Goal: Transaction & Acquisition: Purchase product/service

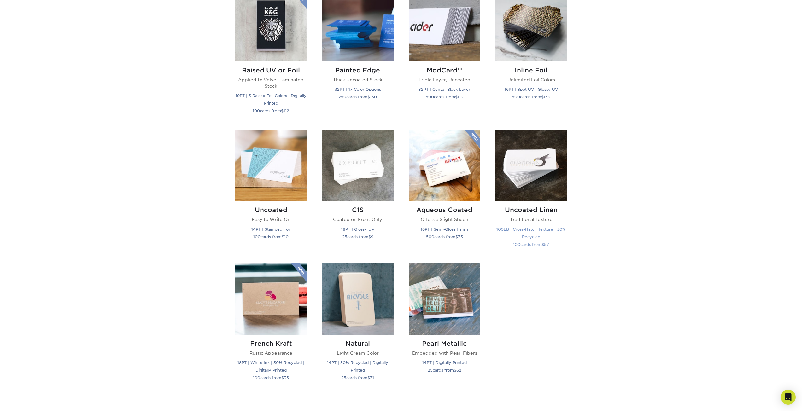
scroll to position [379, 0]
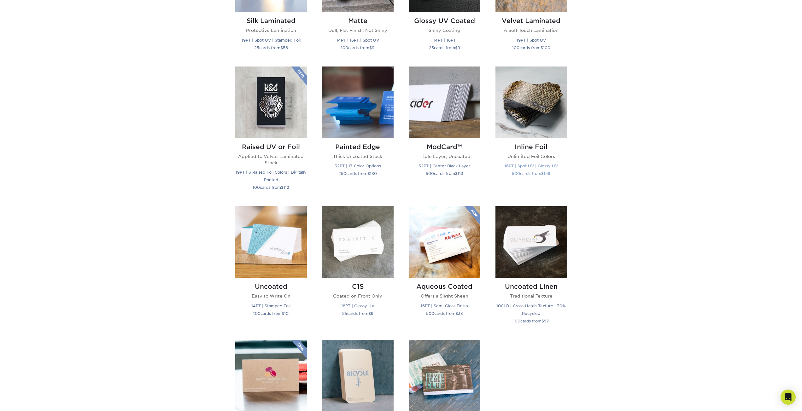
click at [532, 148] on h2 "Inline Foil" at bounding box center [532, 147] width 72 height 8
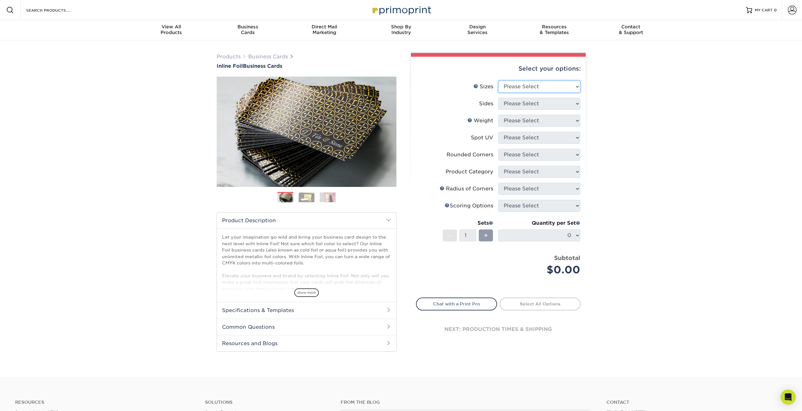
click at [510, 85] on select "Please Select 1.5" x 3.5" - Mini 1.75" x 3.5" - Mini 2" x 2" - Square 2" x 3" -…" at bounding box center [540, 87] width 82 height 12
select select "2.00x3.50"
click at [499, 81] on select "Please Select 1.5" x 3.5" - Mini 1.75" x 3.5" - Mini 2" x 2" - Square 2" x 3" -…" at bounding box center [540, 87] width 82 height 12
click at [522, 104] on select "Please Select Print Both Sides - Foil Back Only Print Both Sides - Foil Both Si…" at bounding box center [540, 104] width 82 height 12
select select "34527644-b4fd-4ffb-9092-1318eefcd9d9"
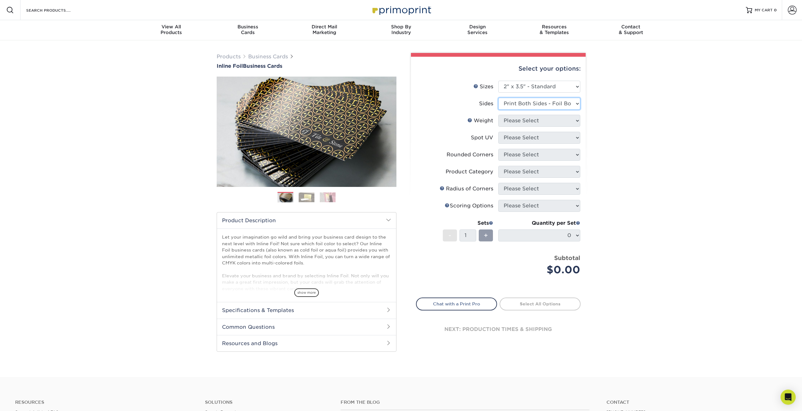
click at [499, 98] on select "Please Select Print Both Sides - Foil Back Only Print Both Sides - Foil Both Si…" at bounding box center [540, 104] width 82 height 12
click at [535, 122] on select "Please Select 16PT" at bounding box center [540, 121] width 82 height 12
select select "16PT"
click at [499, 115] on select "Please Select 16PT" at bounding box center [540, 121] width 82 height 12
click at [538, 141] on select "Please Select No Spot UV Front and Back (Both Sides) Front Only Back Only" at bounding box center [540, 138] width 82 height 12
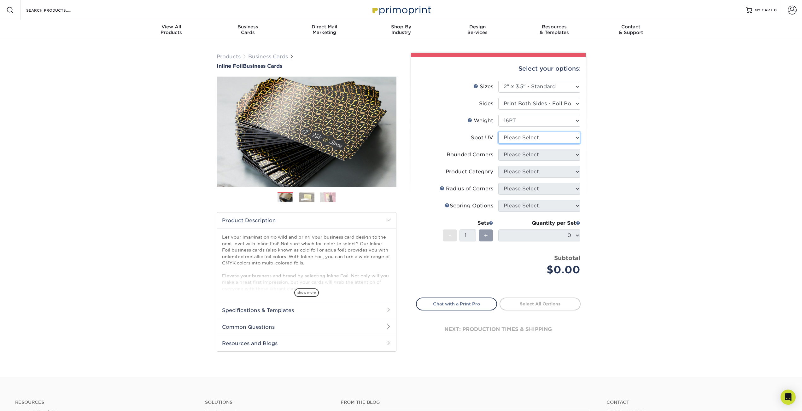
select select "1"
click at [499, 132] on select "Please Select No Spot UV Front and Back (Both Sides) Front Only Back Only" at bounding box center [540, 138] width 82 height 12
click at [544, 157] on select "Please Select Yes - Round 2 Corners Yes - Round 4 Corners No" at bounding box center [540, 155] width 82 height 12
select select "7672df9e-0e0a-464d-8e1f-920c575e4da3"
click at [499, 149] on select "Please Select Yes - Round 2 Corners Yes - Round 4 Corners No" at bounding box center [540, 155] width 82 height 12
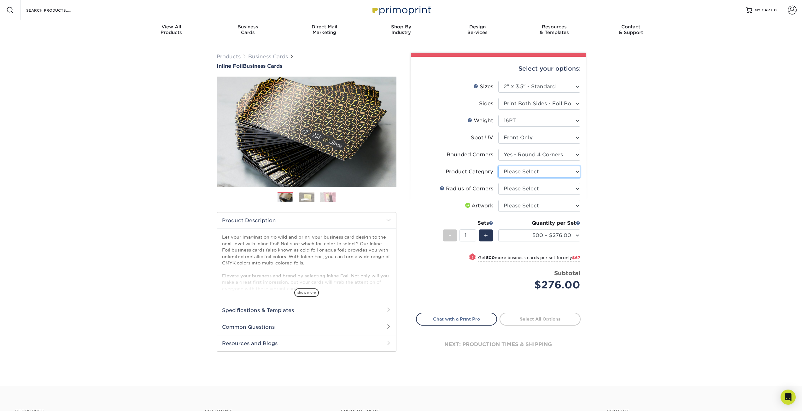
click at [541, 169] on select "Please Select Business Cards" at bounding box center [540, 172] width 82 height 12
select select "3b5148f1-0588-4f88-a218-97bcfdce65c1"
click at [499, 166] on select "Please Select Business Cards" at bounding box center [540, 172] width 82 height 12
click at [536, 186] on select "Please Select Rounded 1/8" Rounded 1/4"" at bounding box center [540, 189] width 82 height 12
select select "589680c7-ee9a-431b-9d12-d7aeb1386a97"
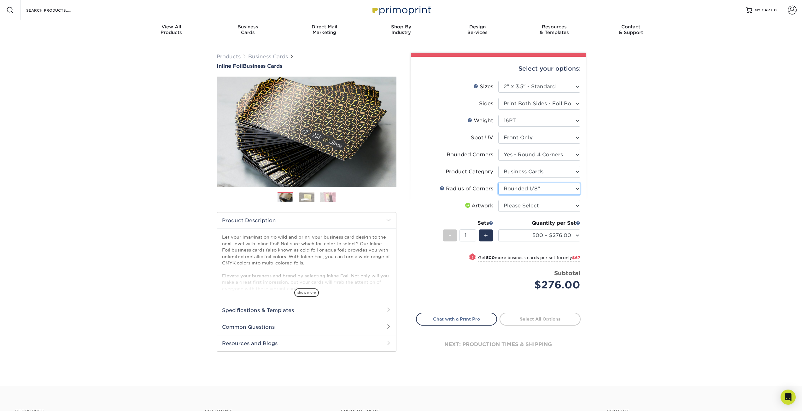
click at [499, 183] on select "Please Select Rounded 1/8" Rounded 1/4"" at bounding box center [540, 189] width 82 height 12
click at [528, 207] on select "Please Select I will upload files I need a design - $100" at bounding box center [540, 206] width 82 height 12
select select "upload"
click at [499, 200] on select "Please Select I will upload files I need a design - $100" at bounding box center [540, 206] width 82 height 12
click at [577, 258] on span "$67" at bounding box center [576, 258] width 8 height 5
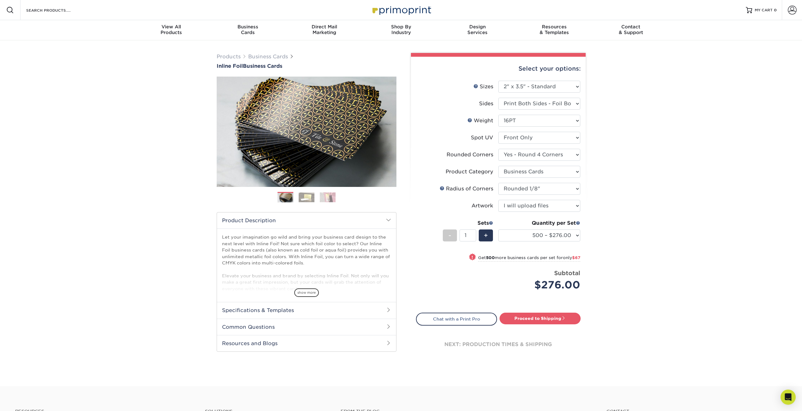
select select "1000 – $343.00"
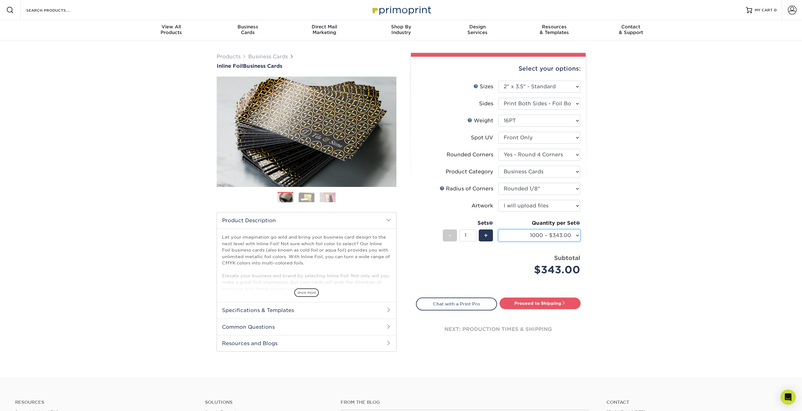
click at [573, 233] on select "500 – $276.00 1000 – $343.00 2500 – $715.00 5000 – $1058.00" at bounding box center [540, 236] width 82 height 12
click at [622, 241] on div "Products Business Cards Inline Foil Business Cards Previous Next" at bounding box center [401, 208] width 802 height 337
click at [305, 294] on span "show more" at bounding box center [306, 293] width 25 height 9
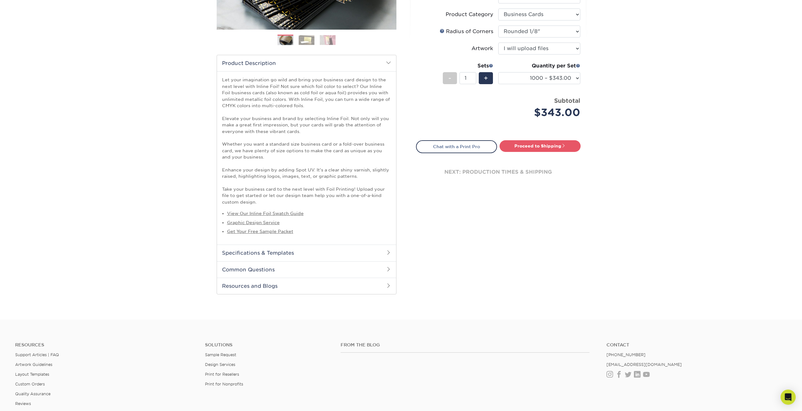
scroll to position [158, 0]
click at [382, 252] on h2 "Specifications & Templates" at bounding box center [306, 253] width 179 height 16
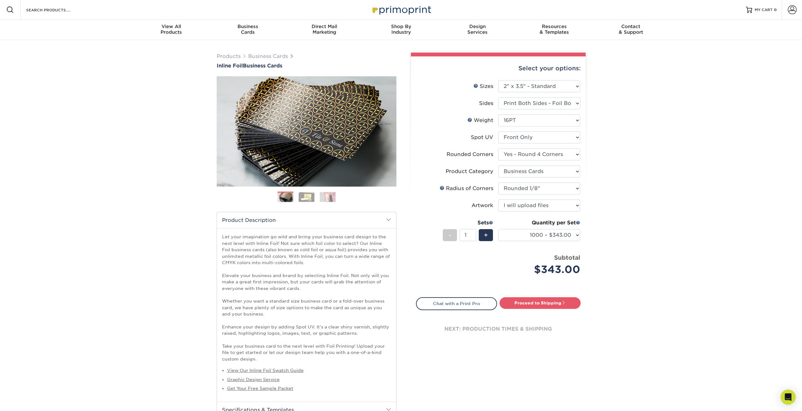
scroll to position [0, 0]
click at [310, 198] on img at bounding box center [307, 197] width 16 height 10
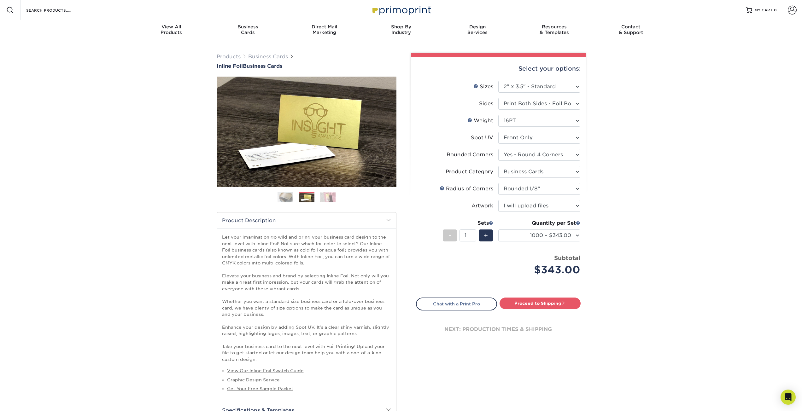
click at [323, 198] on img at bounding box center [328, 197] width 16 height 10
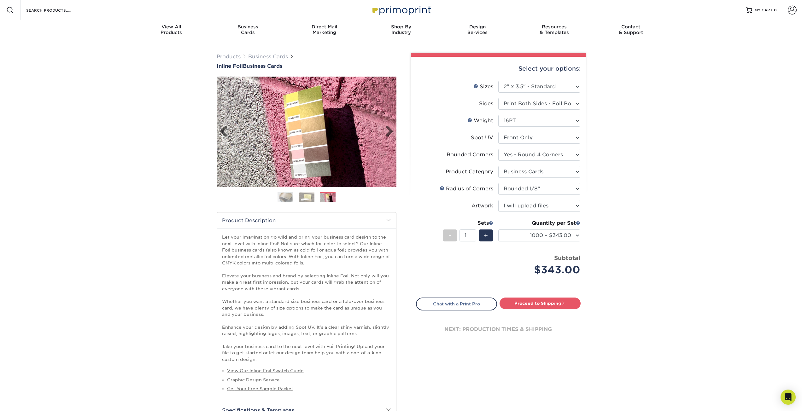
click at [308, 153] on img at bounding box center [307, 132] width 180 height 110
click at [472, 121] on link "Weight Help" at bounding box center [470, 120] width 5 height 5
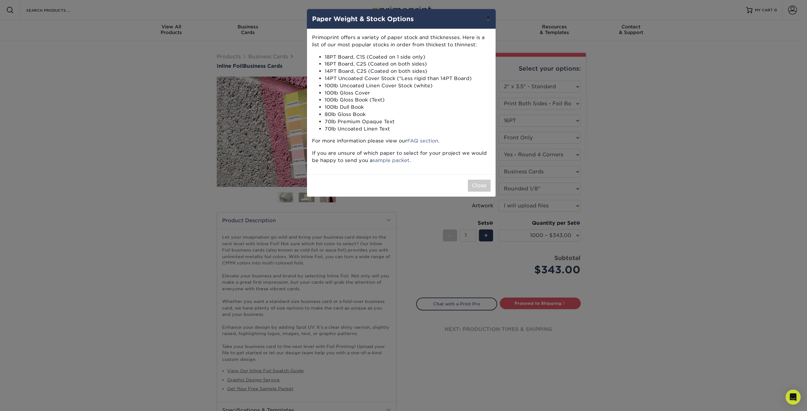
click at [487, 18] on button "×" at bounding box center [488, 18] width 15 height 18
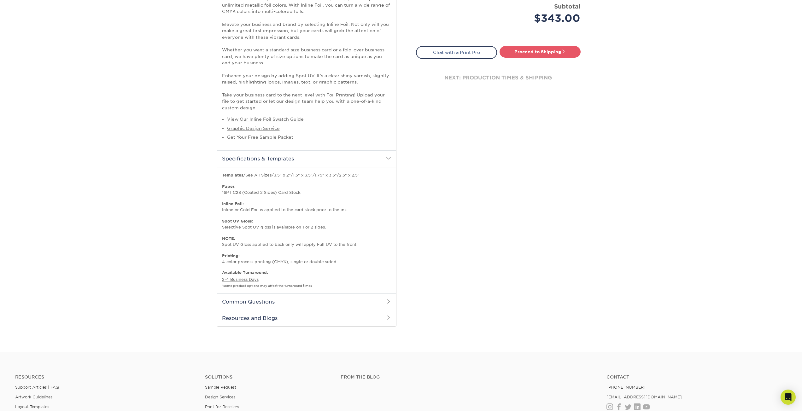
scroll to position [252, 0]
click at [362, 299] on h2 "Common Questions" at bounding box center [306, 301] width 179 height 16
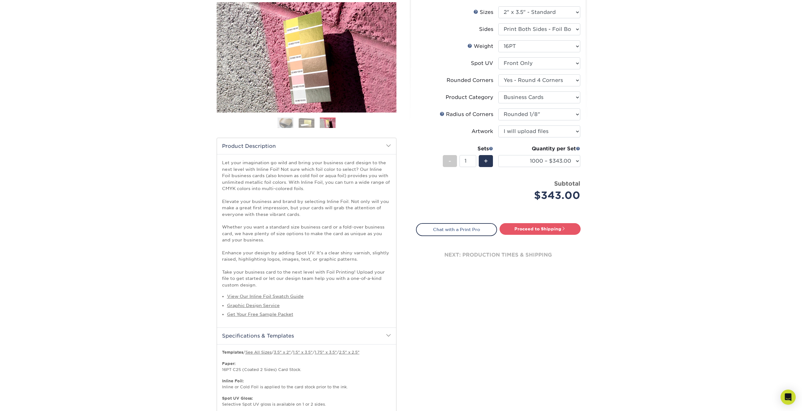
scroll to position [32, 0]
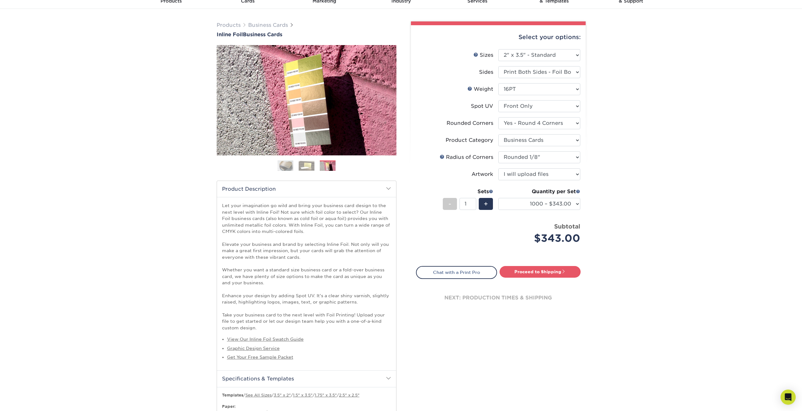
click at [525, 295] on div "next: production times & shipping" at bounding box center [498, 298] width 165 height 38
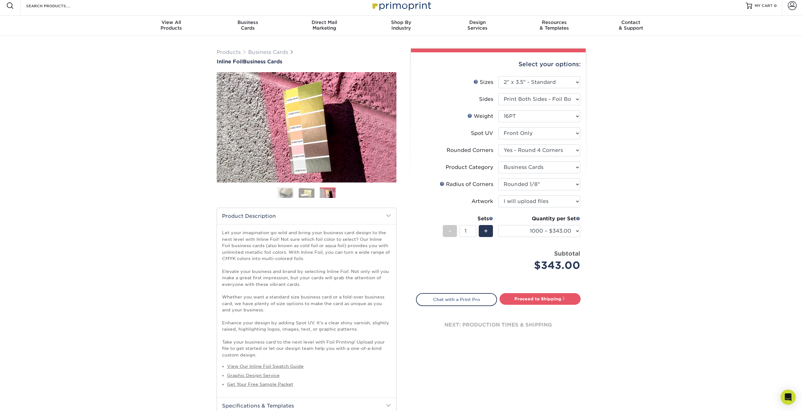
scroll to position [0, 0]
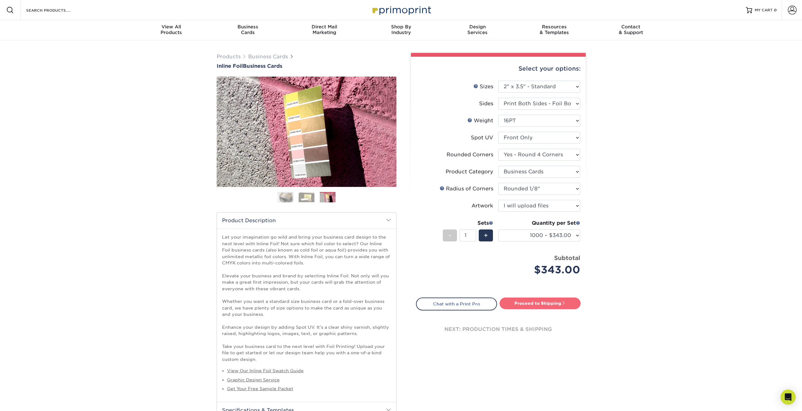
click at [531, 302] on link "Proceed to Shipping" at bounding box center [540, 303] width 81 height 11
type input "Set 1"
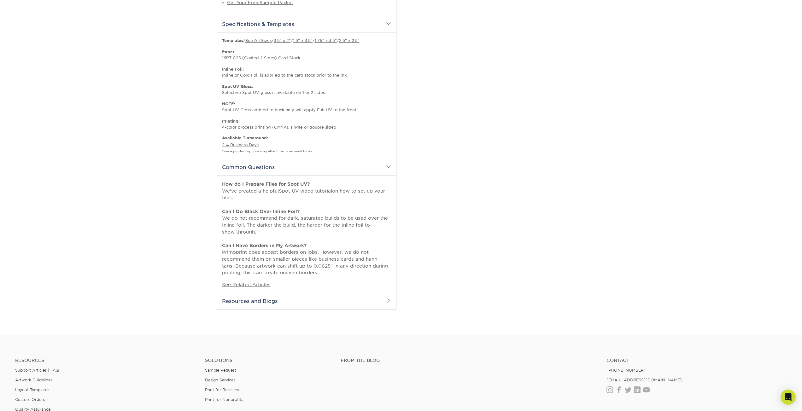
select select "cfdf3cfb-5b18-4376-b33c-a7eed3026eed"
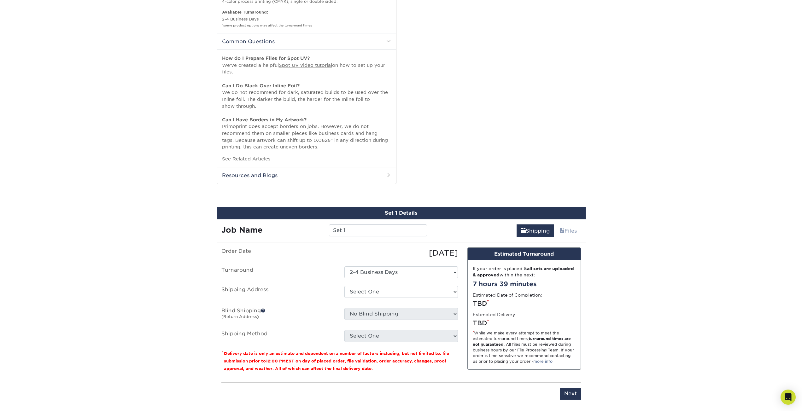
scroll to position [666, 0]
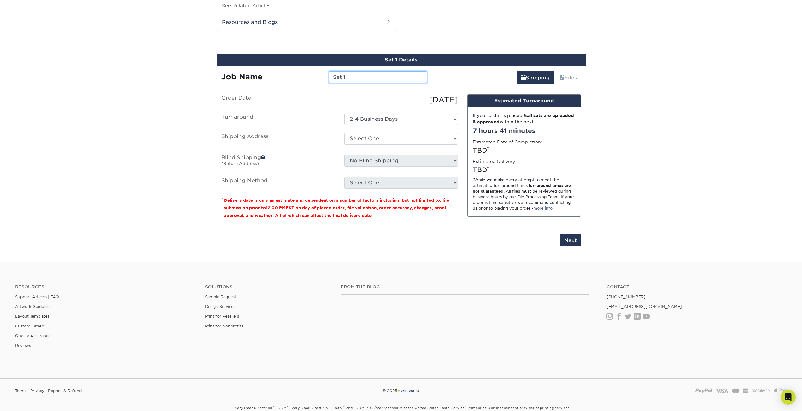
drag, startPoint x: 390, startPoint y: 79, endPoint x: 235, endPoint y: 59, distance: 156.5
click at [235, 59] on div "Set 1 Details Job Name Set 1 Shipping Files You've choosen mailing services! If…" at bounding box center [401, 154] width 369 height 201
click at [387, 122] on select "Select One 2-4 Business Days" at bounding box center [402, 119] width 114 height 12
click at [390, 142] on select "Select One + Add New Address - Login" at bounding box center [402, 139] width 114 height 12
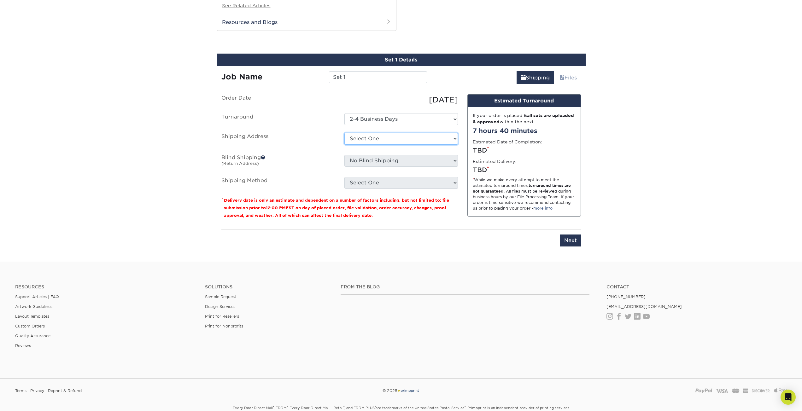
select select "newaddress"
click at [345, 133] on select "Select One + Add New Address - Login" at bounding box center [402, 139] width 114 height 12
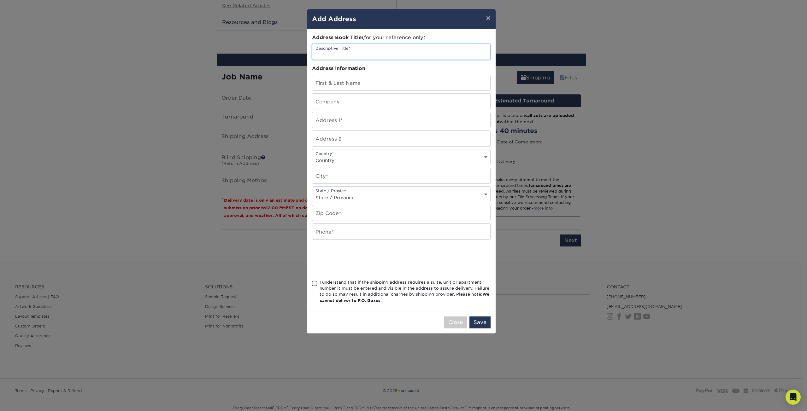
click at [336, 55] on input "text" at bounding box center [401, 51] width 178 height 15
type input "Game Trace"
type input "Timothy Krause"
type input "Game Trace"
type input "1300 Pine Creek Rd"
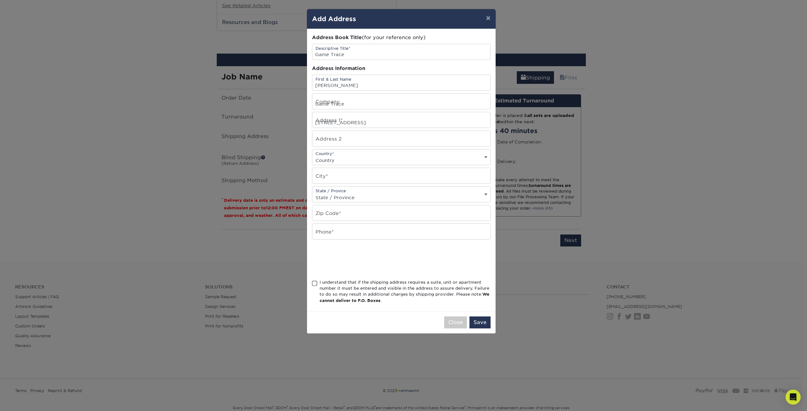
select select "US"
type input "Valparaiso"
select select "IN"
type input "46383"
type input "3124795264"
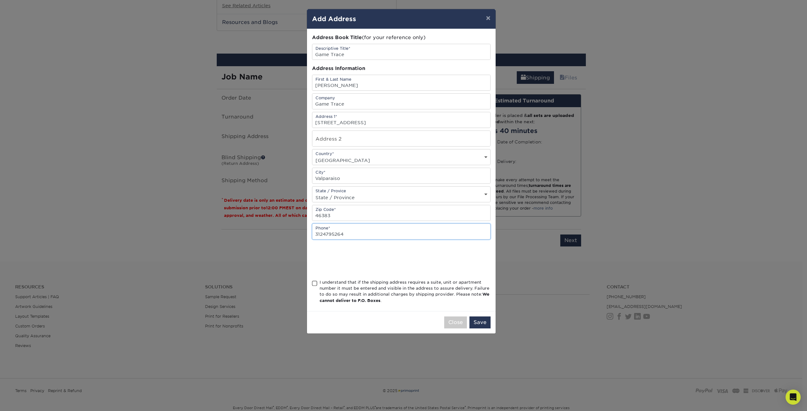
drag, startPoint x: 354, startPoint y: 235, endPoint x: 188, endPoint y: 197, distance: 170.5
click at [191, 199] on div "× Add Address Address Book Title (for your reference only) Descriptive Title* G…" at bounding box center [403, 205] width 807 height 411
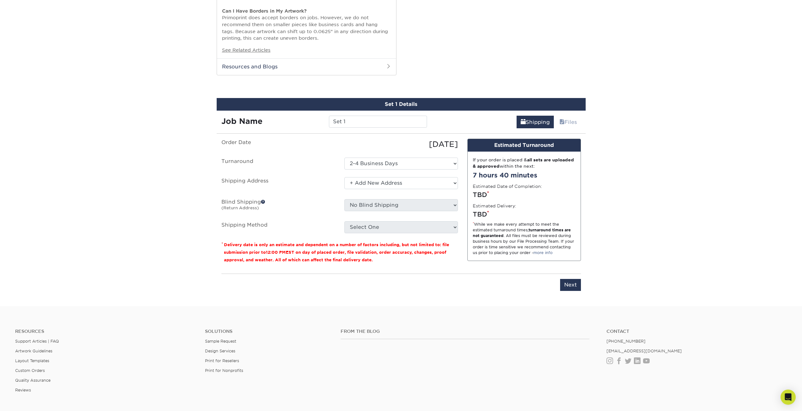
scroll to position [631, 0]
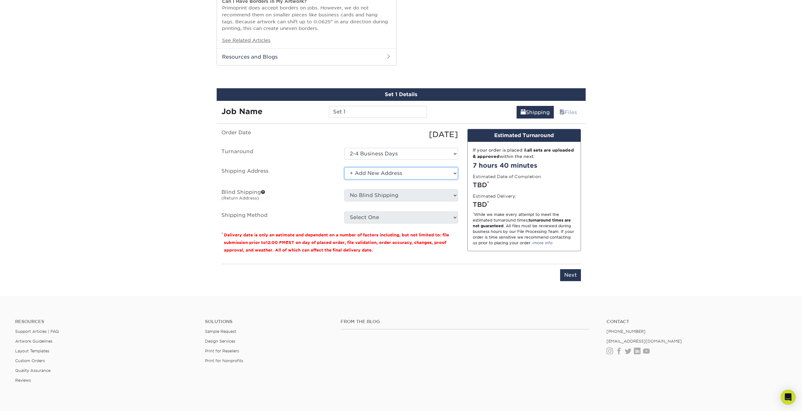
click at [388, 172] on select "Select One + Add New Address - Login" at bounding box center [402, 174] width 114 height 12
click at [345, 168] on select "Select One + Add New Address - Login" at bounding box center [402, 174] width 114 height 12
click at [376, 175] on select "Select One + Add New Address - Login" at bounding box center [402, 174] width 114 height 12
click at [345, 168] on select "Select One + Add New Address - Login" at bounding box center [402, 174] width 114 height 12
click at [372, 171] on select "Select One + Add New Address - Login" at bounding box center [402, 174] width 114 height 12
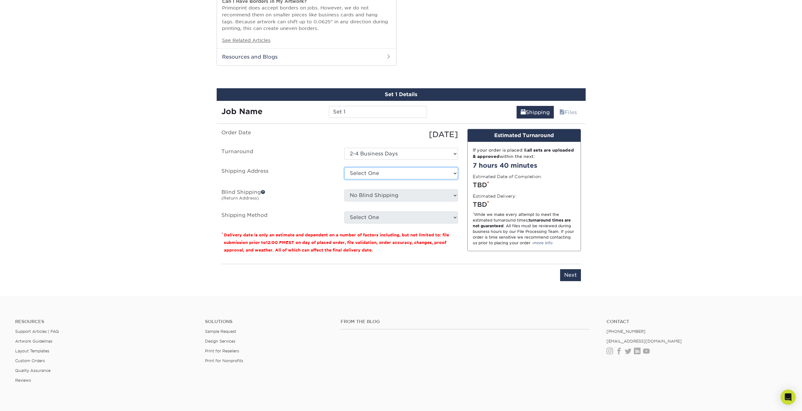
select select "newaddress"
click at [345, 168] on select "Select One + Add New Address - Login" at bounding box center [402, 174] width 114 height 12
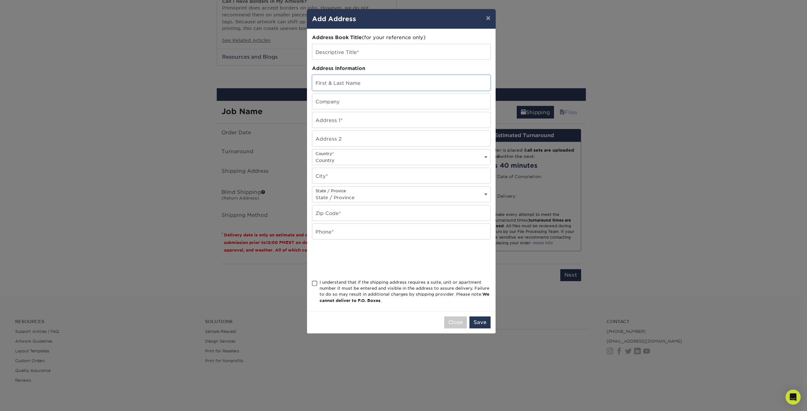
click at [347, 78] on input "text" at bounding box center [401, 82] width 178 height 15
type input "Timothy Krause"
type input "Game Trace"
type input "1300 Pine Creek Rd"
select select "US"
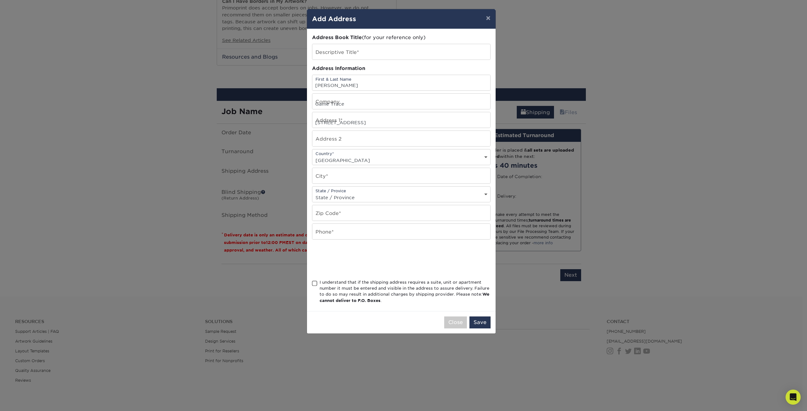
type input "Valparaiso"
select select "IN"
type input "46383"
type input "3124795264"
click at [343, 52] on input "text" at bounding box center [401, 51] width 178 height 15
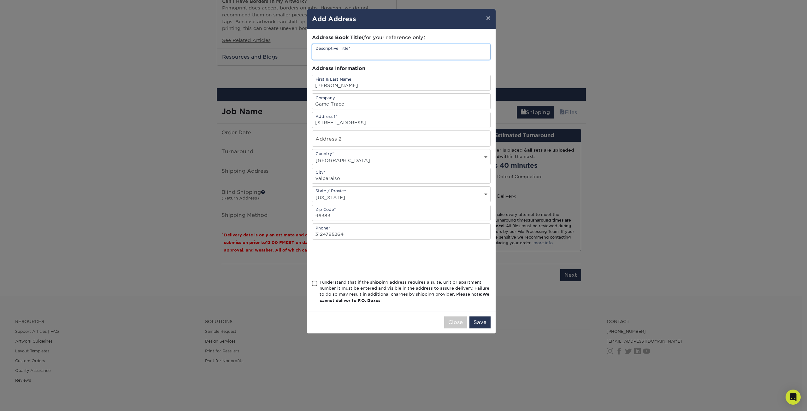
type input "Game Trace"
drag, startPoint x: 356, startPoint y: 52, endPoint x: 300, endPoint y: 48, distance: 56.3
click at [300, 48] on div "× Add Address Address Book Title (for your reference only) Descriptive Title* G…" at bounding box center [403, 205] width 807 height 411
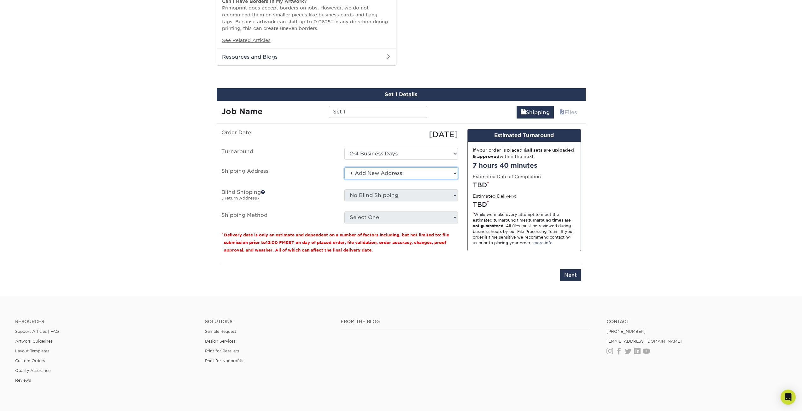
click at [362, 176] on select "Select One + Add New Address - Login" at bounding box center [402, 174] width 114 height 12
click at [345, 168] on select "Select One + Add New Address - Login" at bounding box center [402, 174] width 114 height 12
click at [369, 175] on select "Select One + Add New Address - Login" at bounding box center [402, 174] width 114 height 12
select select "newaddress"
click at [345, 168] on select "Select One + Add New Address - Login" at bounding box center [402, 174] width 114 height 12
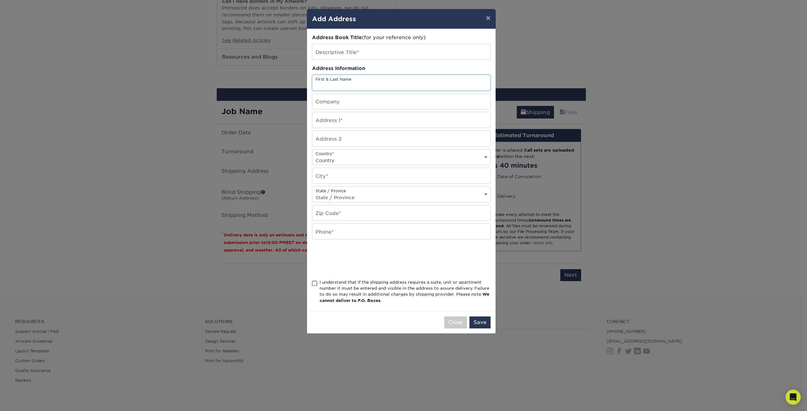
click at [341, 89] on input "text" at bounding box center [401, 82] width 178 height 15
type input "Timothy Krause"
type input "Game Trace"
type input "1300 Pine Creek Rd"
select select "US"
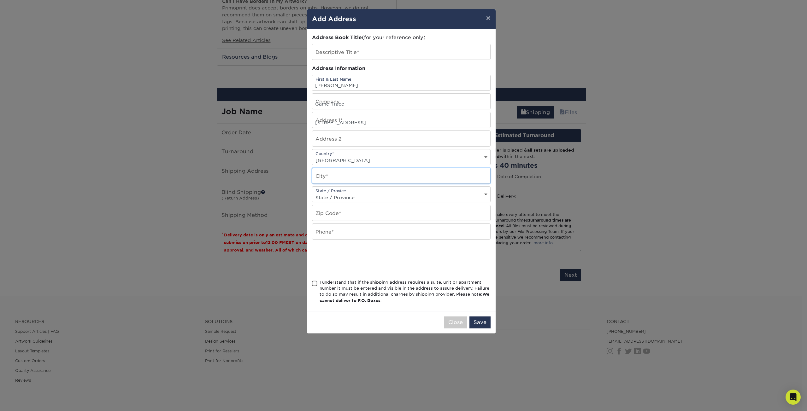
type input "Valparaiso"
select select "IN"
type input "46383"
type input "3124795264"
drag, startPoint x: 363, startPoint y: 231, endPoint x: 301, endPoint y: 232, distance: 62.5
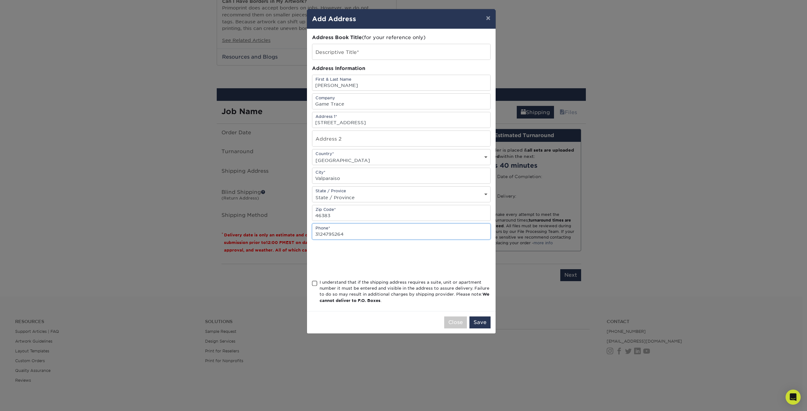
click at [301, 232] on div "× Add Address Address Book Title (for your reference only) Descriptive Title* A…" at bounding box center [403, 205] width 807 height 411
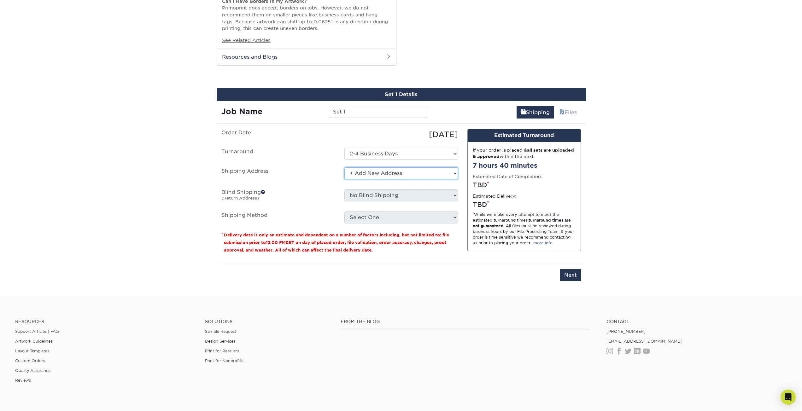
click at [376, 171] on select "Select One + Add New Address - Login" at bounding box center [402, 174] width 114 height 12
click at [345, 168] on select "Select One + Add New Address - Login" at bounding box center [402, 174] width 114 height 12
click at [378, 172] on select "Select One + Add New Address - Login" at bounding box center [402, 174] width 114 height 12
select select "newaddress"
click at [345, 168] on select "Select One + Add New Address - Login" at bounding box center [402, 174] width 114 height 12
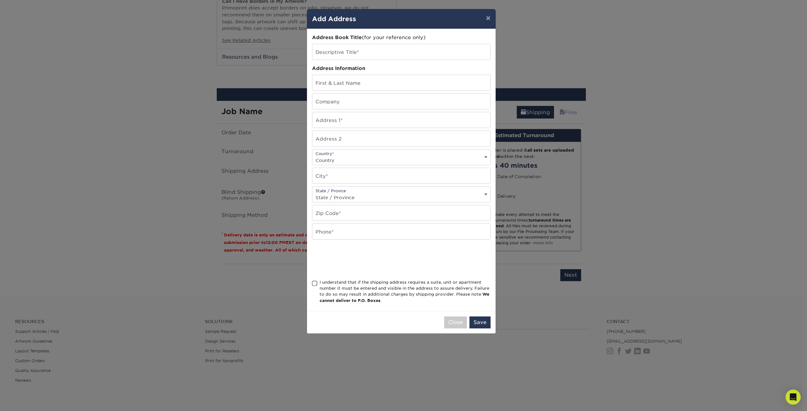
click at [330, 93] on div "Address Book Title (for your reference only) Descriptive Title* Address Informa…" at bounding box center [401, 170] width 179 height 272
click at [332, 82] on input "text" at bounding box center [401, 82] width 178 height 15
type input "Timothy Krause"
type input "Game Trace"
type input "1300 Pine Creek Rd"
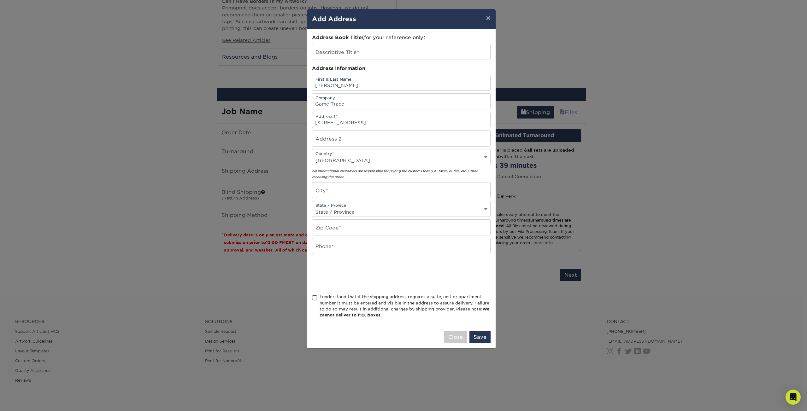
click at [435, 155] on div "Country* Country United States Canada ----------------------------- Afghanistan…" at bounding box center [401, 157] width 179 height 16
click at [430, 162] on select "Country United States Canada ----------------------------- Afghanistan Albania …" at bounding box center [401, 160] width 178 height 9
select select "US"
click at [312, 156] on select "Country United States Canada ----------------------------- Afghanistan Albania …" at bounding box center [401, 160] width 178 height 9
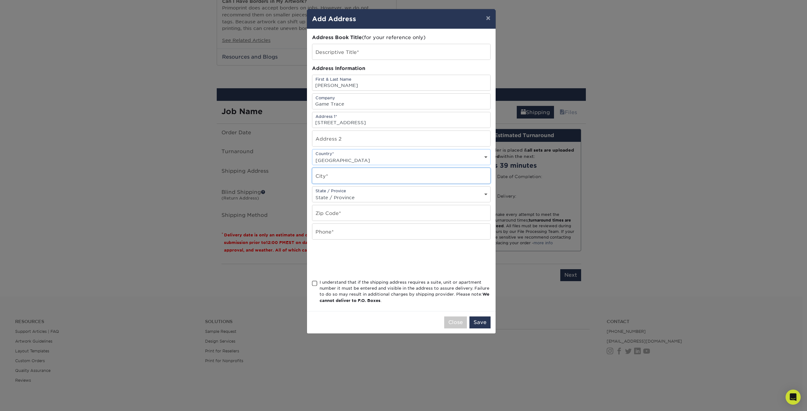
click at [347, 177] on input "text" at bounding box center [401, 175] width 178 height 15
click at [336, 177] on input "text" at bounding box center [401, 175] width 178 height 15
type input "Valparaiso"
click at [334, 194] on select "State / Province Alabama Alaska Arizona Arkansas California Colorado Connecticu…" at bounding box center [401, 197] width 178 height 9
select select "IN"
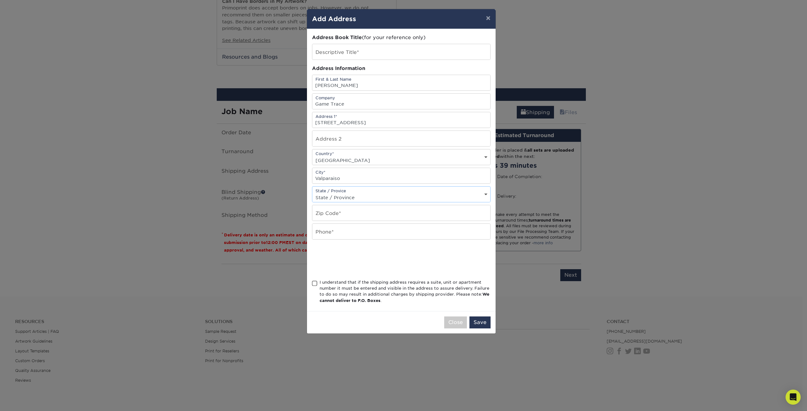
click at [312, 193] on select "State / Province Alabama Alaska Arizona Arkansas California Colorado Connecticu…" at bounding box center [401, 197] width 178 height 9
click at [343, 217] on input "text" at bounding box center [401, 212] width 178 height 15
type input "46383"
click at [324, 232] on input "text" at bounding box center [401, 231] width 178 height 15
type input "2192174800"
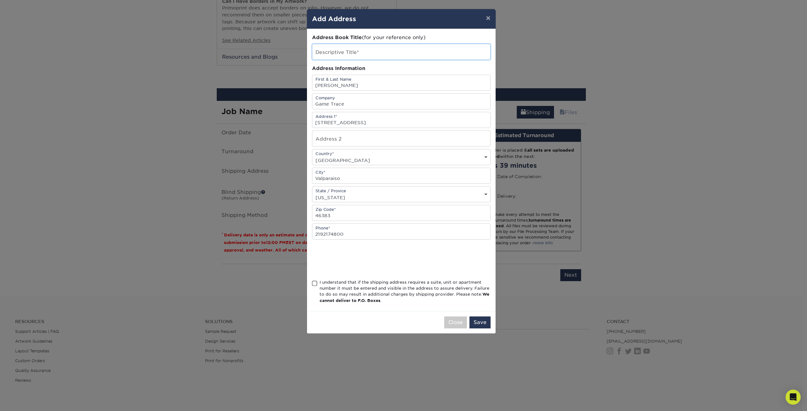
click at [364, 53] on input "text" at bounding box center [401, 51] width 178 height 15
type input "Tkruase"
drag, startPoint x: 345, startPoint y: 57, endPoint x: 297, endPoint y: 50, distance: 48.5
click at [297, 50] on div "× Add Address Address Book Title (for your reference only) Descriptive Title* T…" at bounding box center [403, 205] width 807 height 411
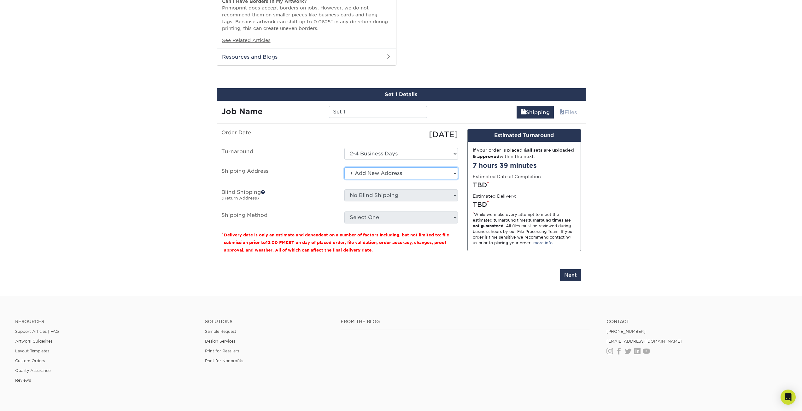
click at [381, 175] on select "Select One + Add New Address - Login" at bounding box center [402, 174] width 114 height 12
click at [345, 168] on select "Select One + Add New Address - Login" at bounding box center [402, 174] width 114 height 12
click at [378, 174] on select "Select One + Add New Address - Login" at bounding box center [402, 174] width 114 height 12
select select "newaddress"
click at [345, 168] on select "Select One + Add New Address - Login" at bounding box center [402, 174] width 114 height 12
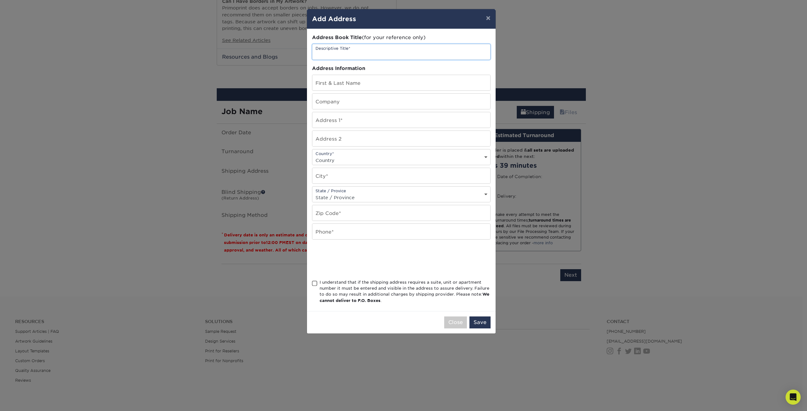
click at [346, 52] on input "text" at bounding box center [401, 51] width 178 height 15
type input "tkrause"
type input "Timothy Krause"
type input "Game Trace"
type input "1300 Pine Creek Red"
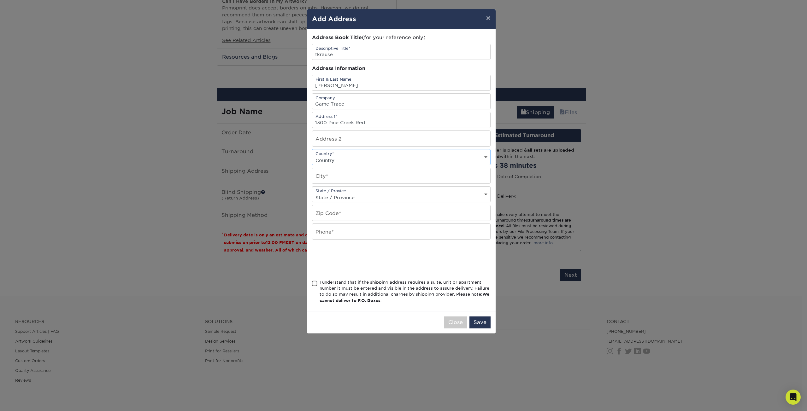
click at [378, 165] on div "Address Book Title (for your reference only) Descriptive Title* tkrause Address…" at bounding box center [401, 170] width 179 height 272
click at [377, 160] on select "Country United States Canada ----------------------------- Afghanistan Albania …" at bounding box center [401, 160] width 178 height 9
select select "US"
click at [312, 156] on select "Country United States Canada ----------------------------- Afghanistan Albania …" at bounding box center [401, 160] width 178 height 9
click at [353, 173] on input "text" at bounding box center [401, 175] width 178 height 15
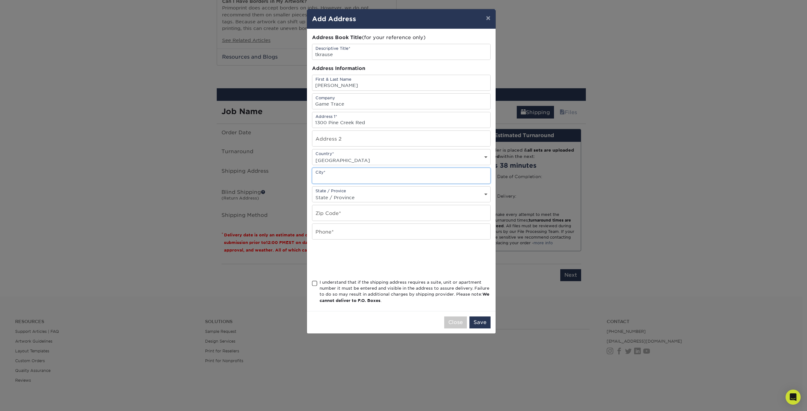
click at [346, 174] on input "text" at bounding box center [401, 175] width 178 height 15
click at [339, 177] on input "text" at bounding box center [401, 175] width 178 height 15
type input "Valparaiso"
click at [333, 201] on select "State / Province Alabama Alaska Arizona Arkansas California Colorado Connecticu…" at bounding box center [401, 197] width 178 height 9
select select "IN"
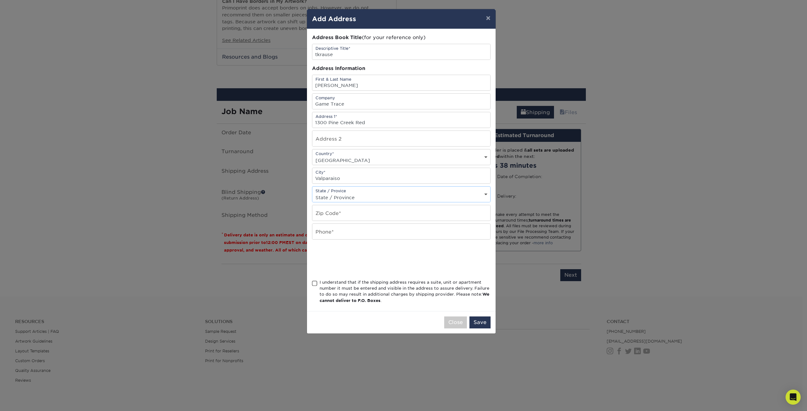
click at [312, 193] on select "State / Province Alabama Alaska Arizona Arkansas California Colorado Connecticu…" at bounding box center [401, 197] width 178 height 9
click at [333, 217] on input "text" at bounding box center [401, 212] width 178 height 15
type input "46383"
click at [321, 232] on input "text" at bounding box center [401, 231] width 178 height 15
type input "2192174800"
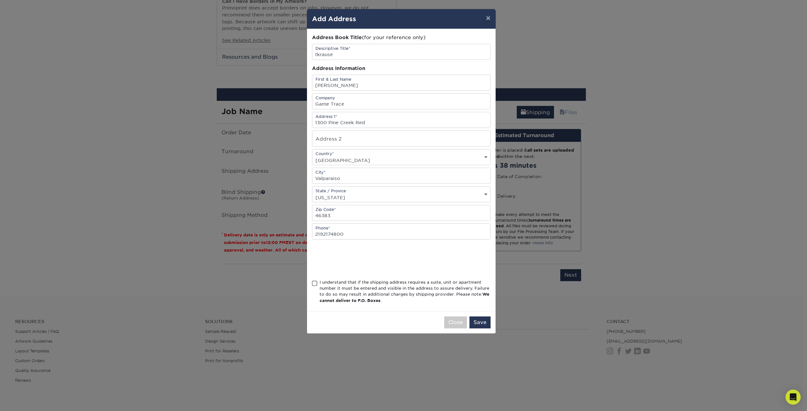
click at [313, 283] on span at bounding box center [314, 284] width 5 height 6
click at [0, 0] on input "I understand that if the shipping address requires a suite, unit or apartment n…" at bounding box center [0, 0] width 0 height 0
click at [475, 323] on button "Save" at bounding box center [480, 323] width 21 height 12
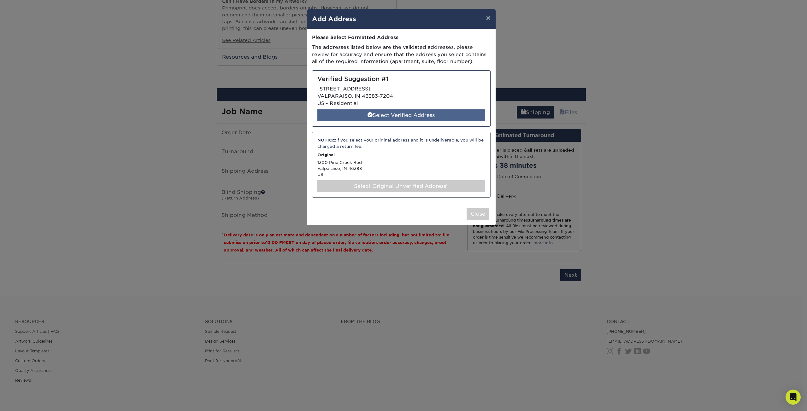
click at [408, 116] on div "Select Verified Address" at bounding box center [401, 115] width 168 height 12
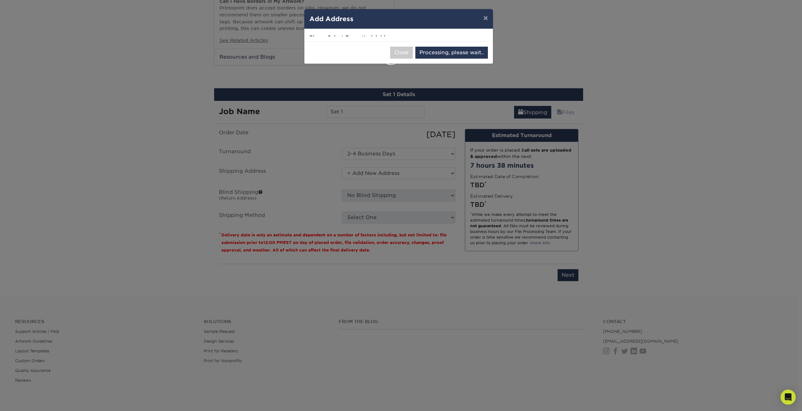
select select "285469"
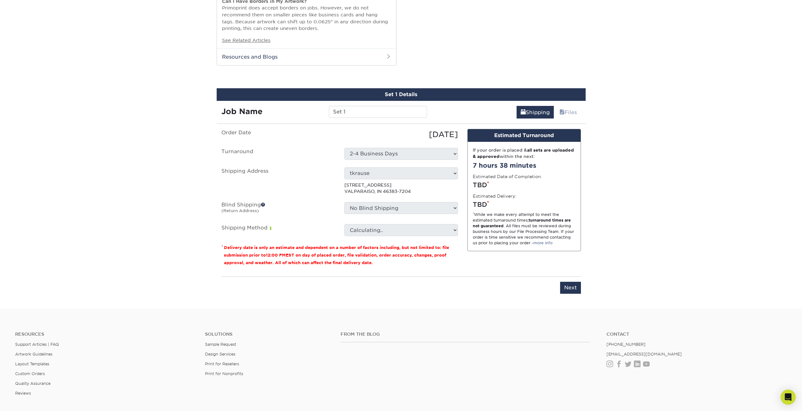
click at [264, 204] on span at bounding box center [263, 205] width 4 height 4
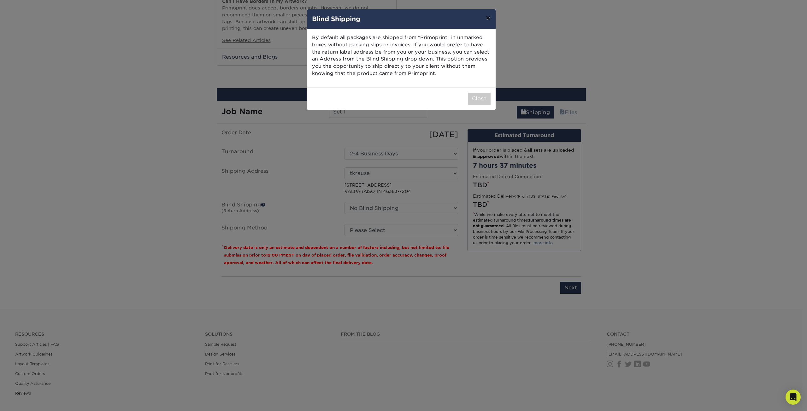
click at [485, 18] on button "×" at bounding box center [488, 18] width 15 height 18
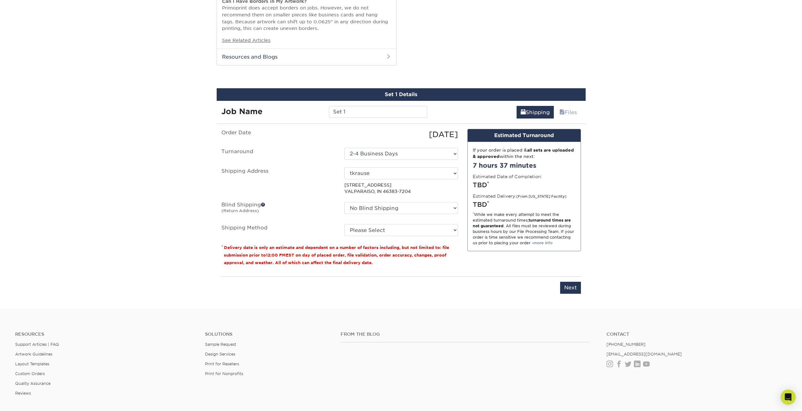
click at [383, 201] on ul "Order Date 08/27/2025 Turnaround Select One 2-4 Business Days Shipping Address …" at bounding box center [340, 183] width 237 height 108
click at [380, 207] on select "No Blind Shipping + Add New Address" at bounding box center [402, 208] width 114 height 12
click at [379, 208] on select "No Blind Shipping + Add New Address" at bounding box center [402, 208] width 114 height 12
click at [365, 232] on select "Please Select Ground Shipping (+$8.96) 3 Day Shipping Service (+$24.54) 2 Day A…" at bounding box center [402, 230] width 114 height 12
select select "03"
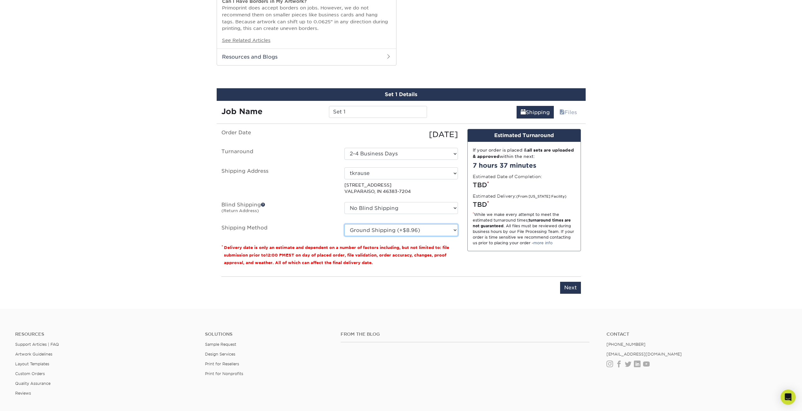
click at [345, 224] on select "Please Select Ground Shipping (+$8.96) 3 Day Shipping Service (+$24.54) 2 Day A…" at bounding box center [402, 230] width 114 height 12
click at [570, 284] on input "Next" at bounding box center [570, 288] width 21 height 12
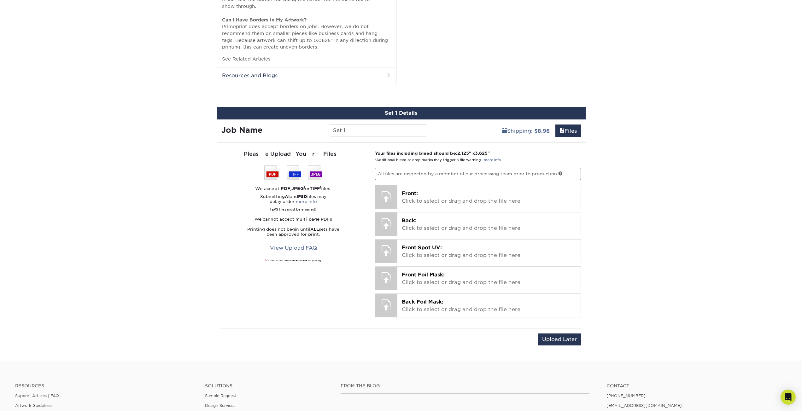
scroll to position [589, 0]
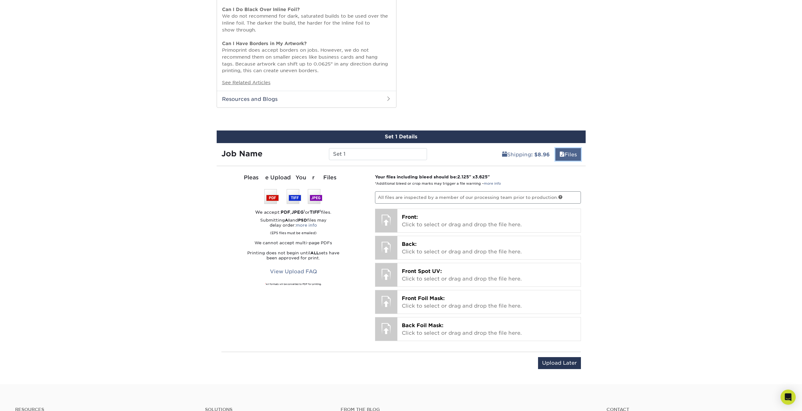
click at [559, 159] on link "Files" at bounding box center [569, 154] width 26 height 13
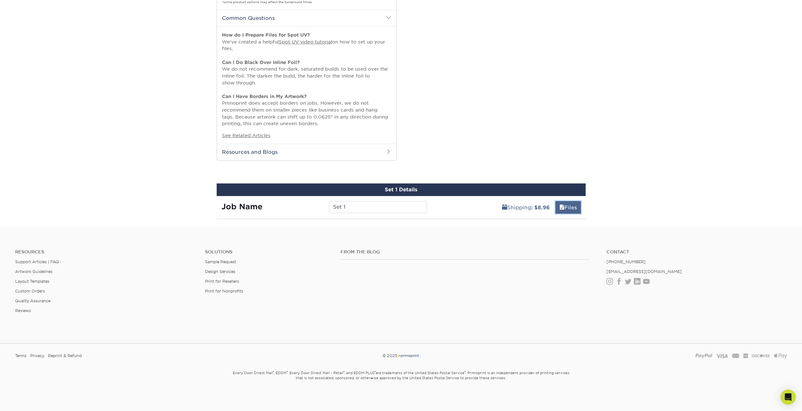
click at [565, 204] on link "Files" at bounding box center [569, 207] width 26 height 13
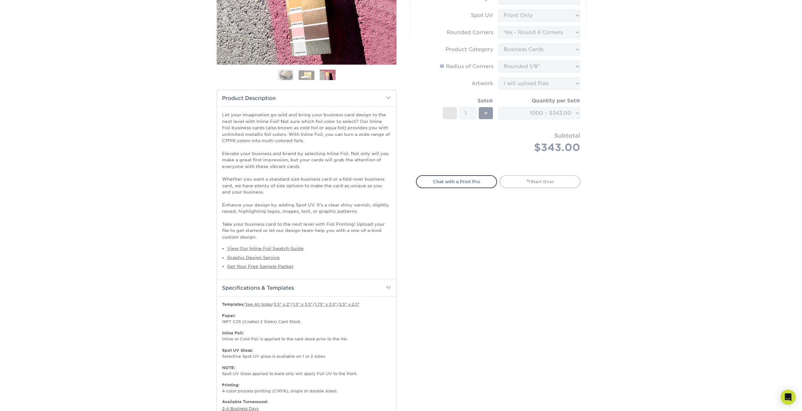
scroll to position [0, 0]
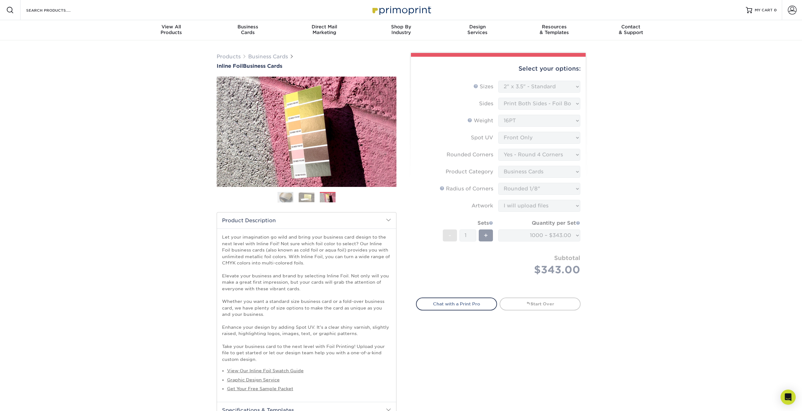
click at [292, 194] on img at bounding box center [286, 198] width 16 height 16
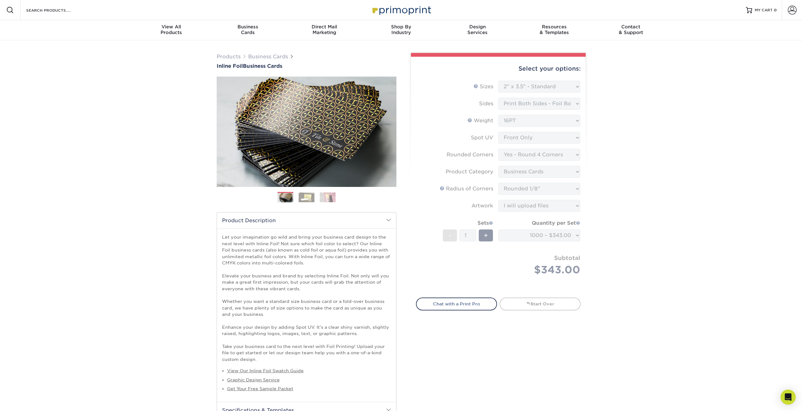
click at [308, 198] on img at bounding box center [307, 197] width 16 height 10
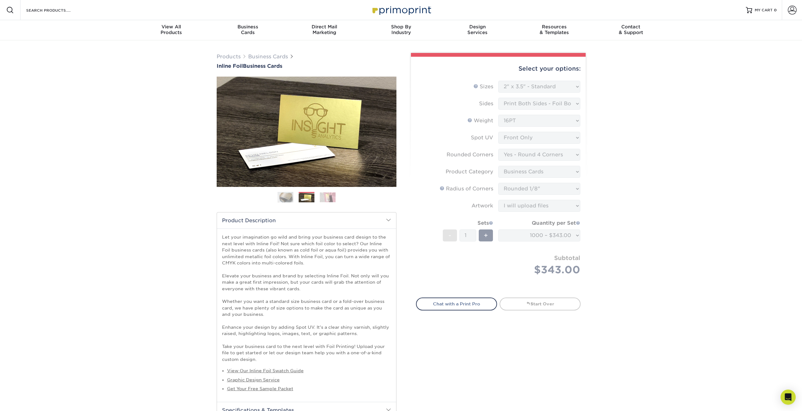
click at [285, 195] on img at bounding box center [286, 198] width 16 height 16
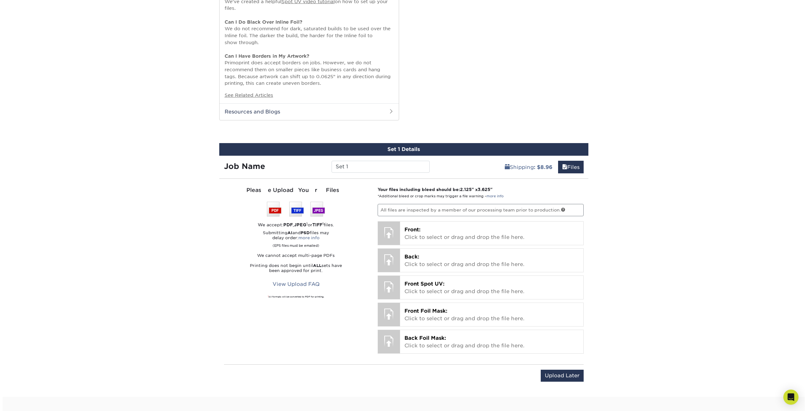
scroll to position [747, 0]
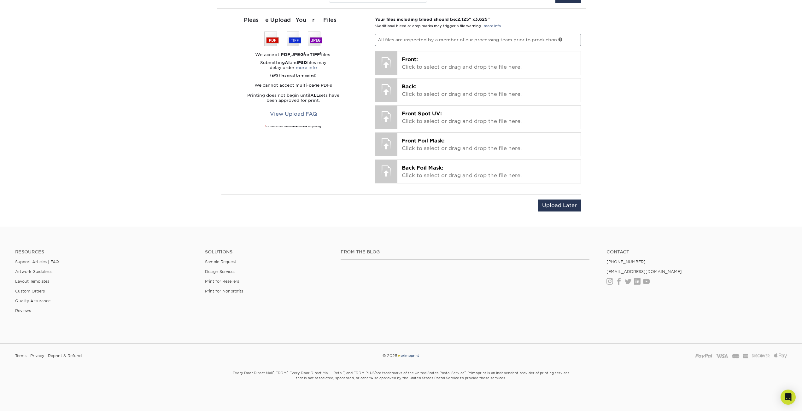
drag, startPoint x: 189, startPoint y: 240, endPoint x: 204, endPoint y: 319, distance: 80.0
drag, startPoint x: 574, startPoint y: 214, endPoint x: 572, endPoint y: 206, distance: 8.0
click at [573, 206] on div "Upload Later Save & Continue Continue" at bounding box center [402, 210] width 360 height 20
click at [571, 201] on input "Upload Later" at bounding box center [559, 206] width 43 height 12
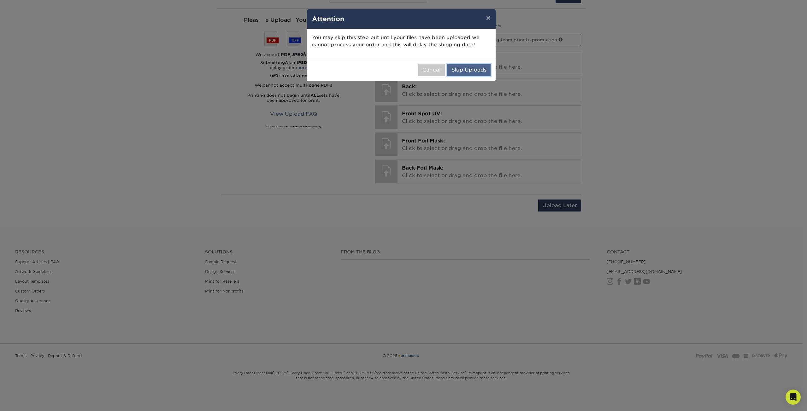
click at [461, 73] on button "Skip Uploads" at bounding box center [468, 70] width 43 height 12
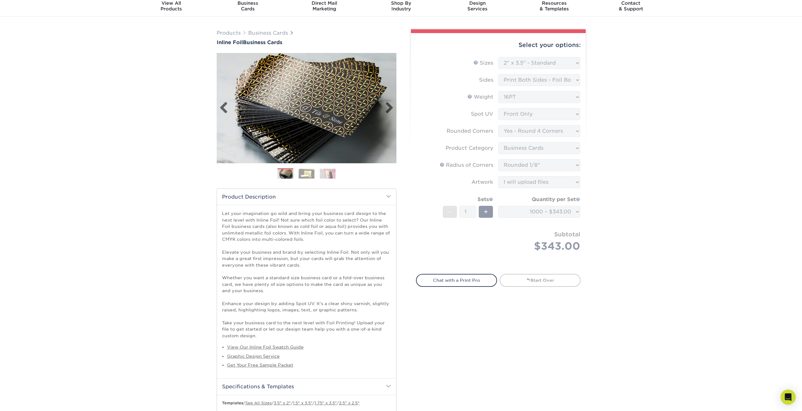
scroll to position [0, 0]
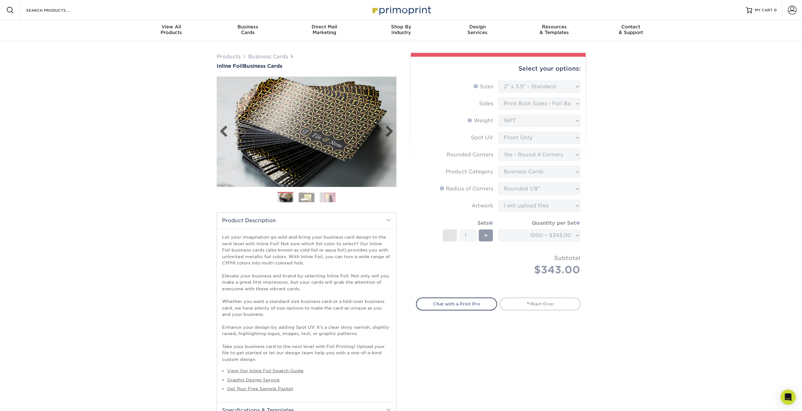
drag, startPoint x: 359, startPoint y: 237, endPoint x: 326, endPoint y: 145, distance: 97.4
